Goal: Information Seeking & Learning: Learn about a topic

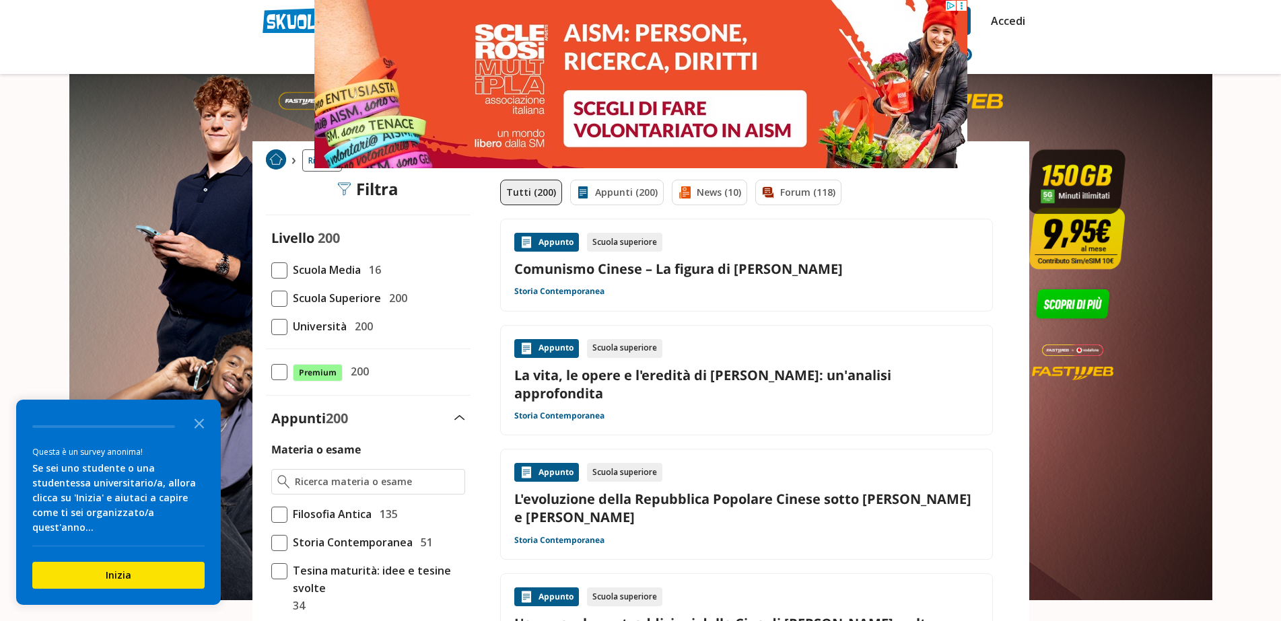
scroll to position [67, 0]
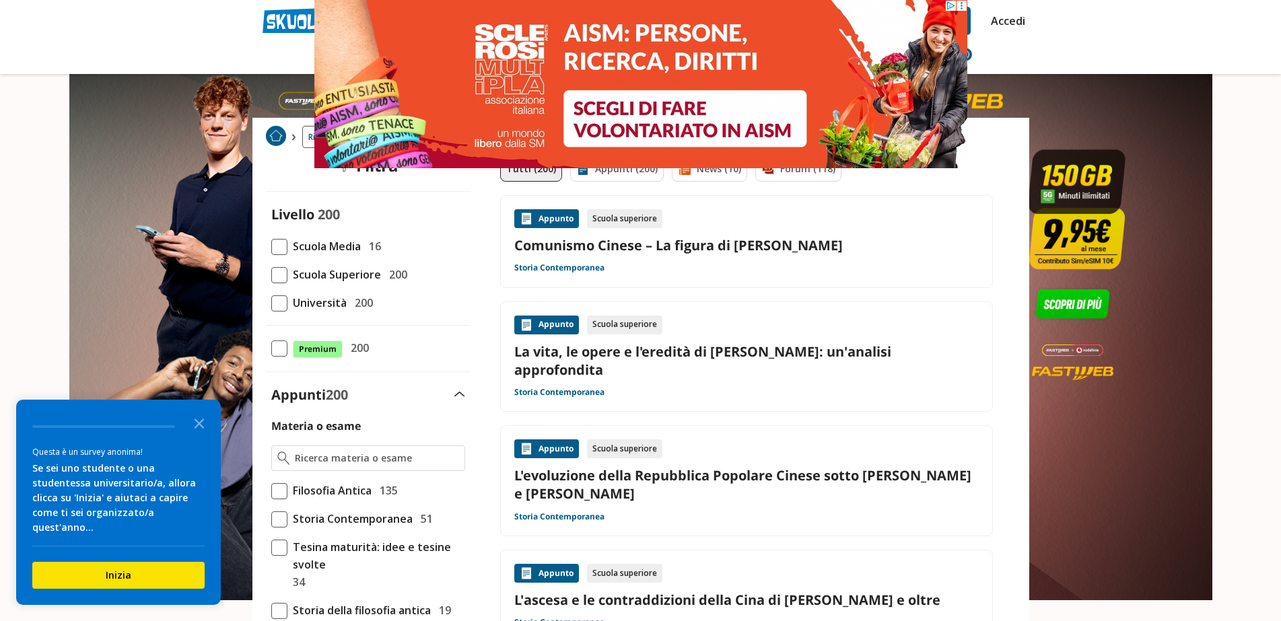
scroll to position [0, 0]
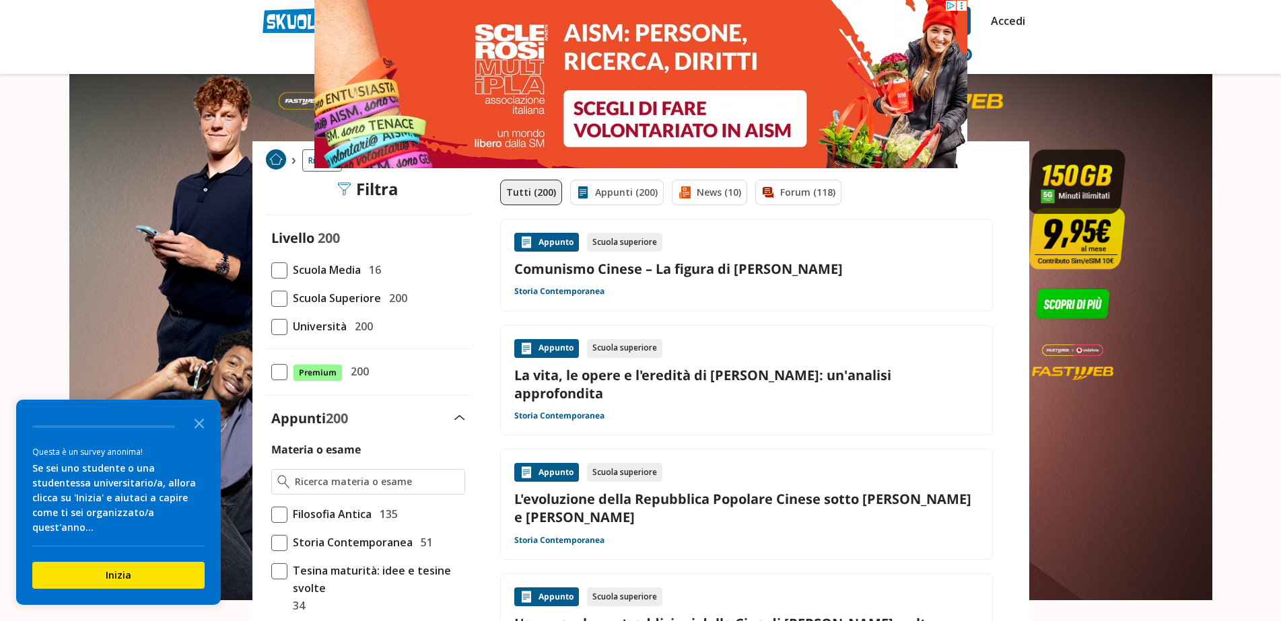
click at [584, 268] on link "Comunismo Cinese – La figura di Mao Zedong" at bounding box center [746, 269] width 464 height 18
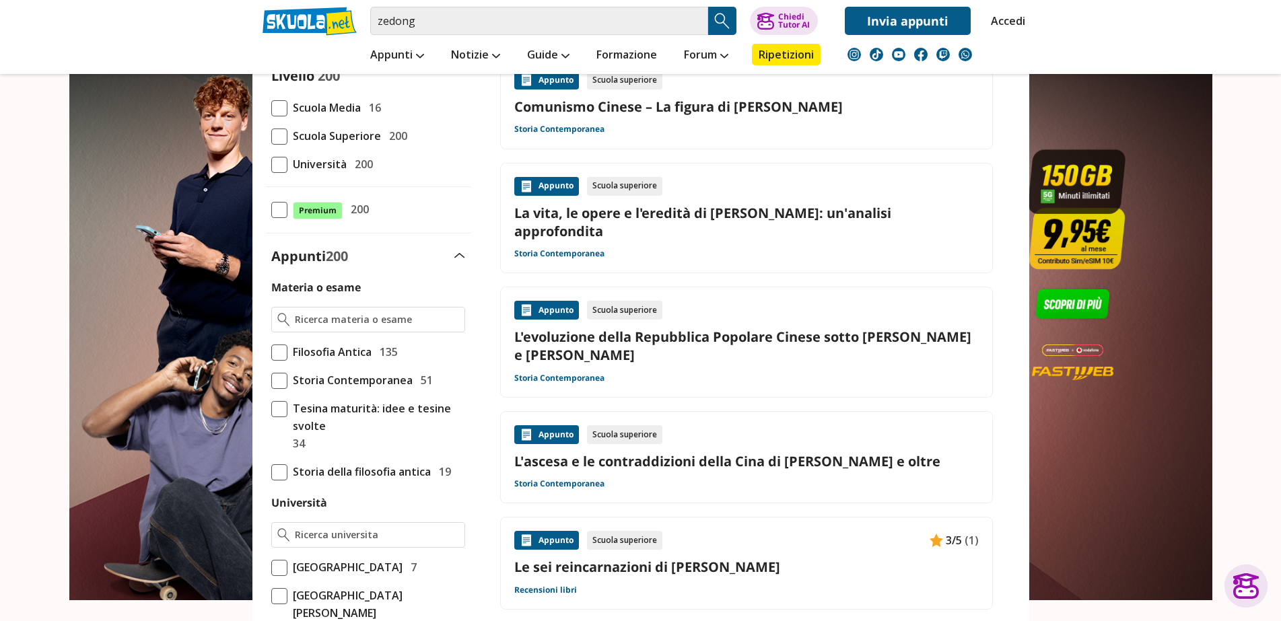
scroll to position [67, 0]
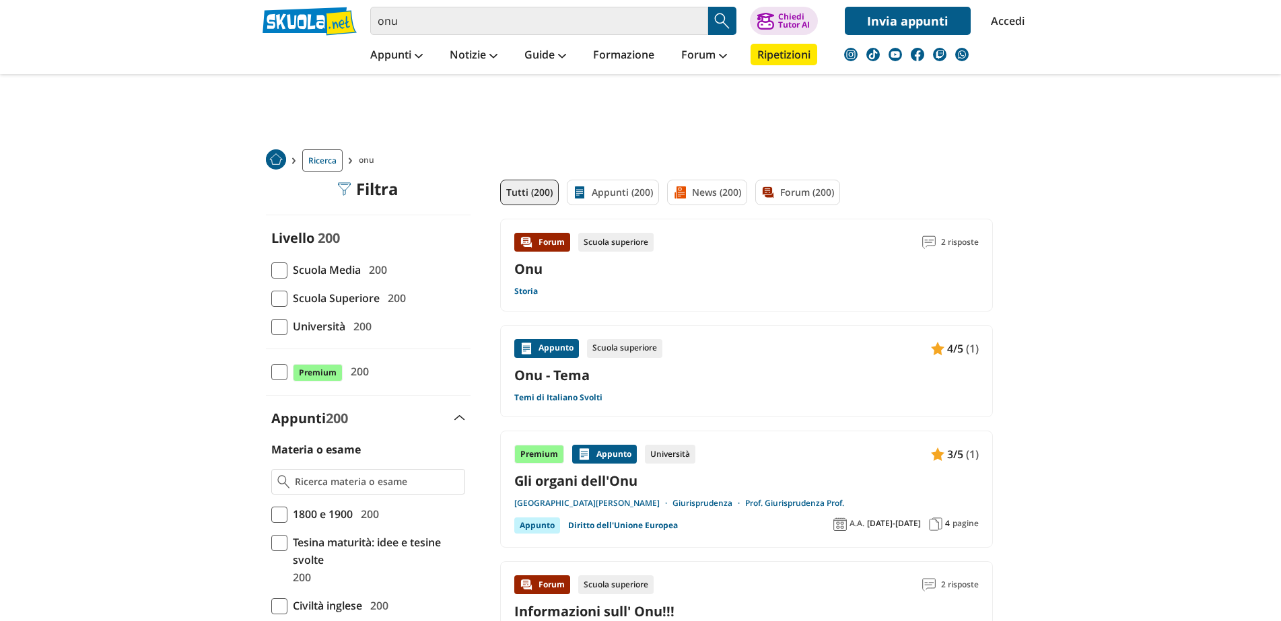
click at [524, 295] on link "Storia" at bounding box center [526, 291] width 24 height 11
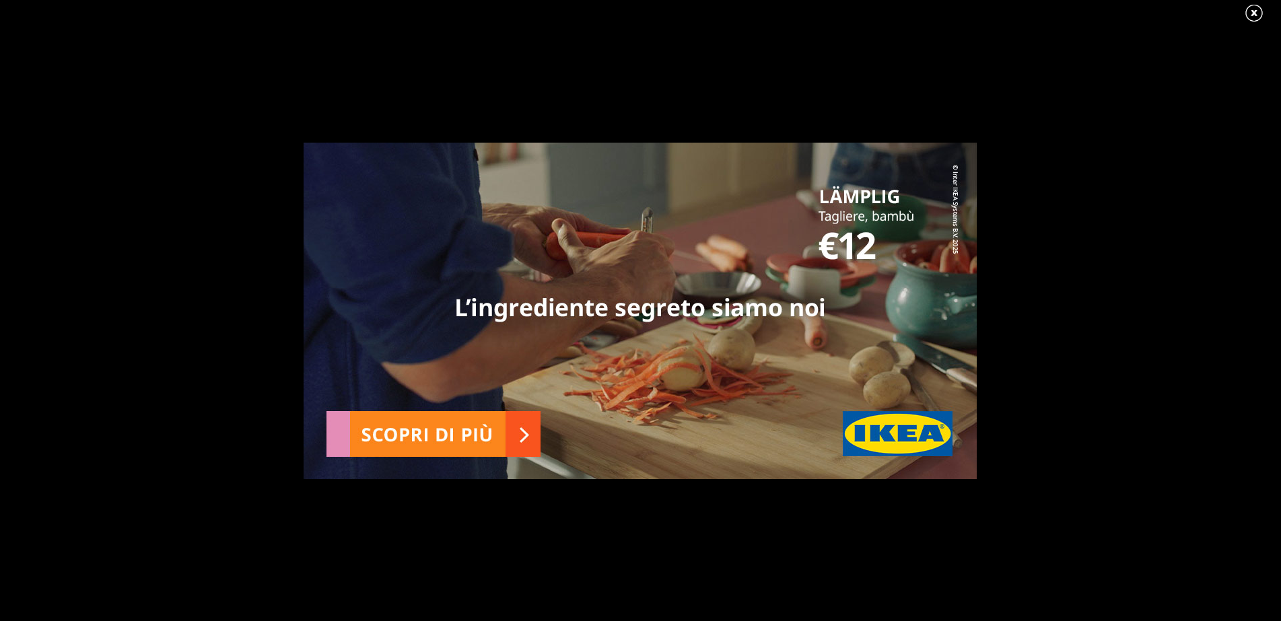
click at [1251, 15] on link at bounding box center [1261, 13] width 34 height 20
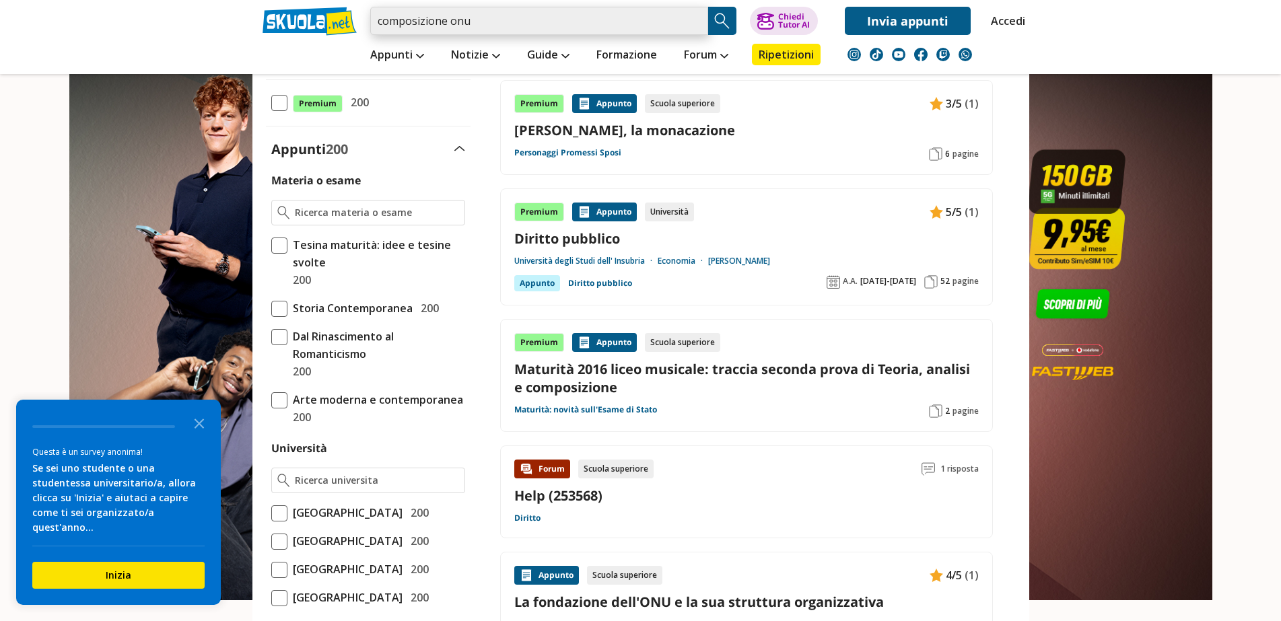
drag, startPoint x: 448, startPoint y: 19, endPoint x: 177, endPoint y: 0, distance: 271.9
click at [182, 3] on header "composizione onu Trova un tutor esperto su questo argomento Chiedi Tutor AI" at bounding box center [640, 37] width 1281 height 74
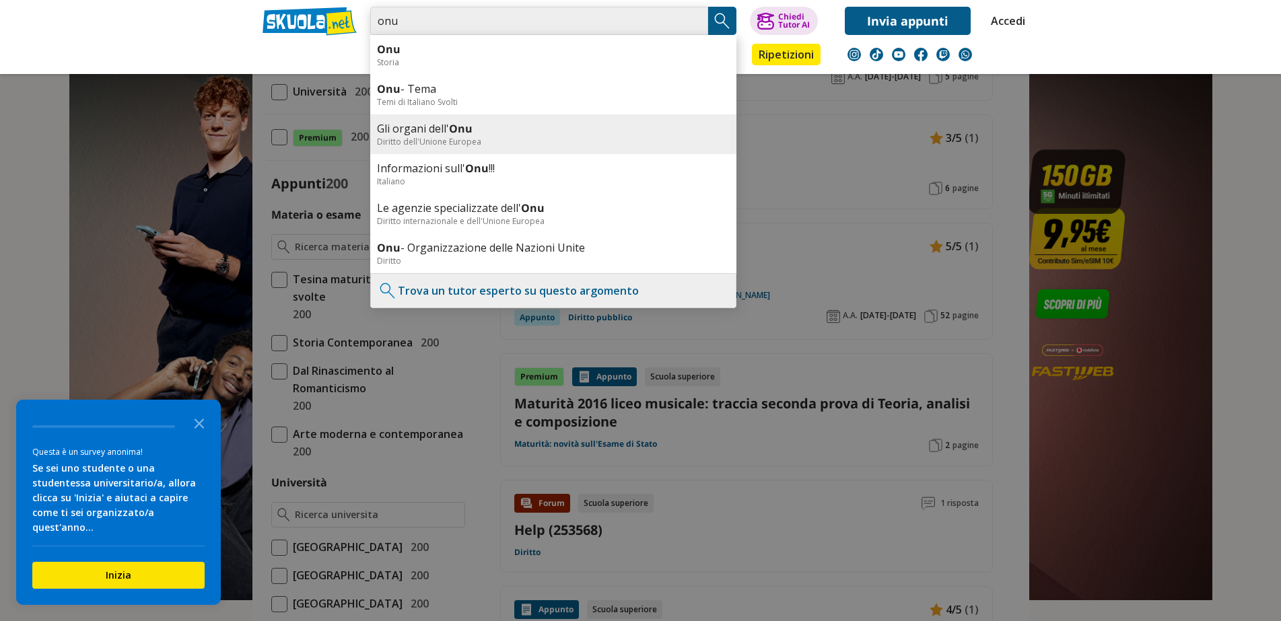
type input "onu"
click at [398, 140] on div "Diritto dell'Unione Europea" at bounding box center [553, 141] width 353 height 11
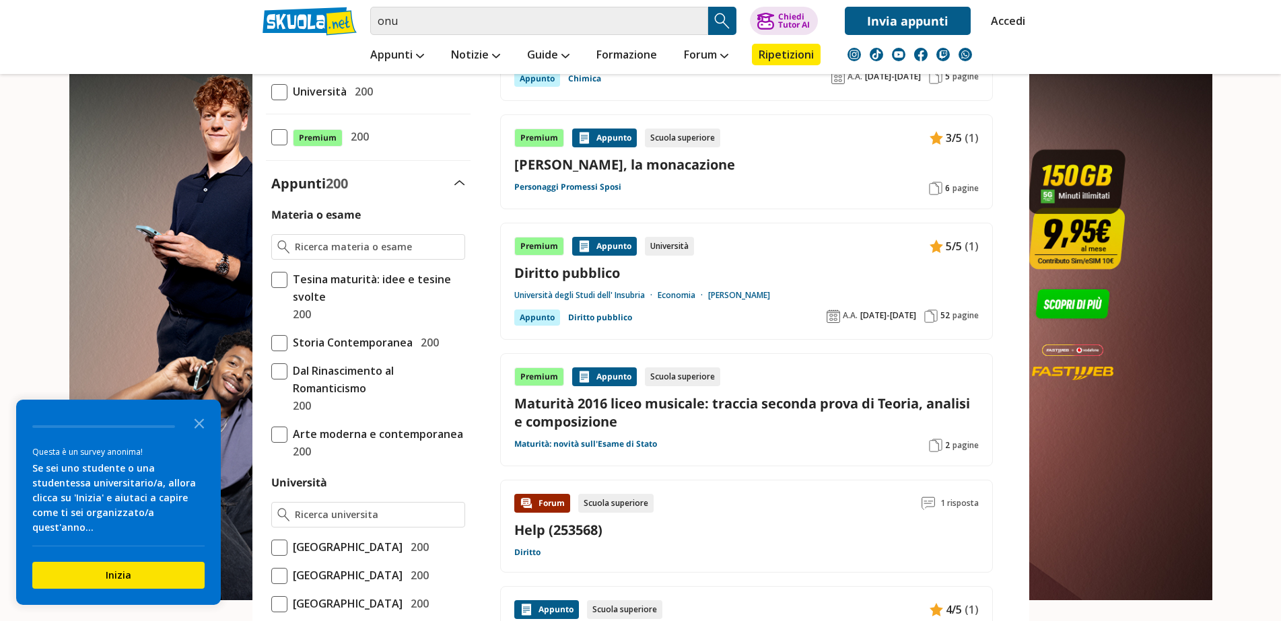
scroll to position [210, 0]
